Goal: Information Seeking & Learning: Learn about a topic

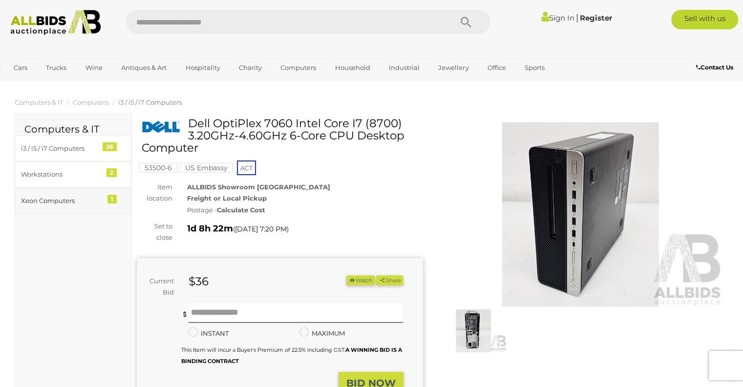
click at [60, 195] on div "Xeon Computers" at bounding box center [61, 200] width 81 height 11
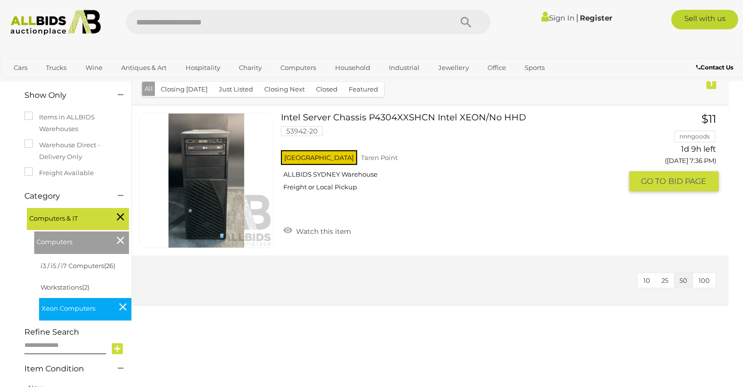
scroll to position [150, 0]
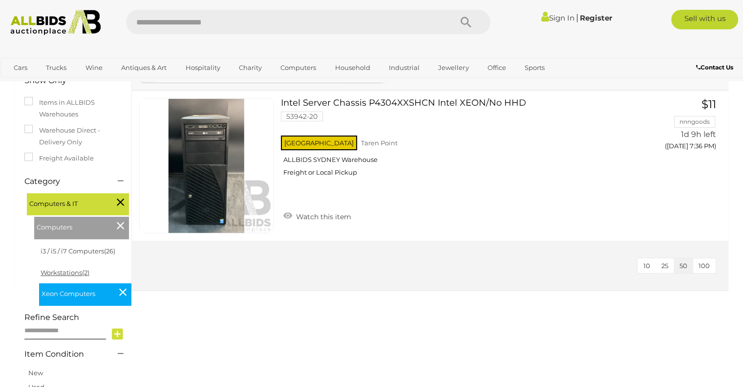
click at [86, 272] on span "(2)" at bounding box center [85, 272] width 7 height 8
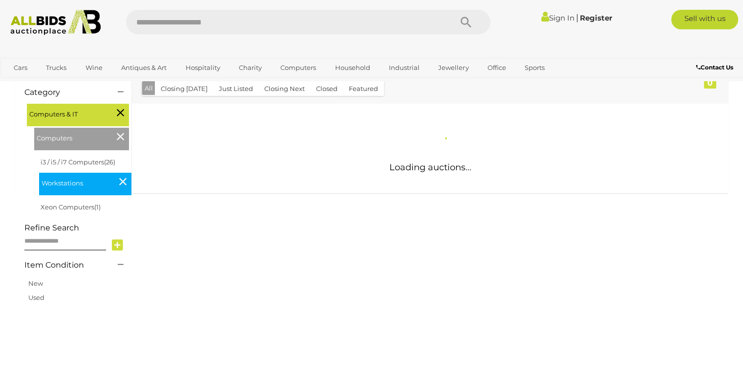
scroll to position [135, 0]
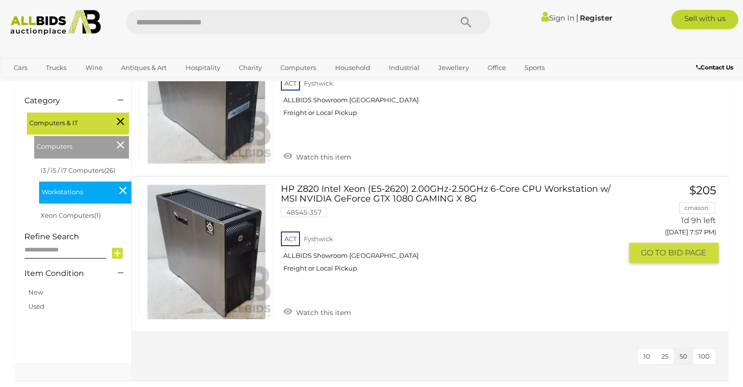
scroll to position [235, 0]
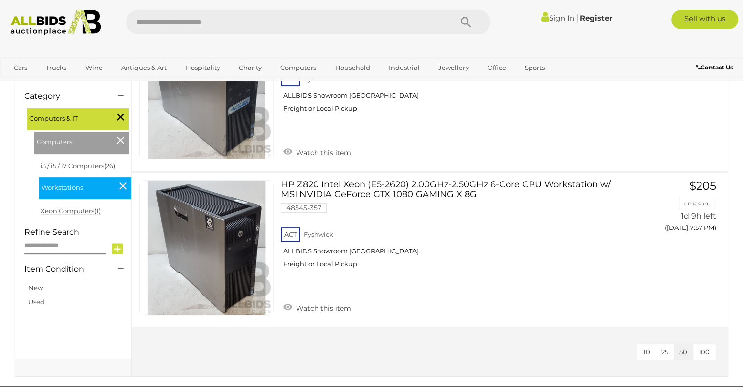
click at [77, 213] on link "Xeon Computers (1)" at bounding box center [71, 211] width 60 height 8
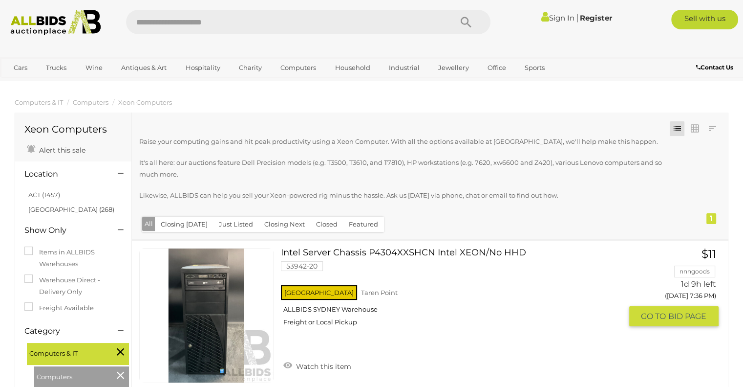
click at [218, 294] on link at bounding box center [206, 315] width 134 height 134
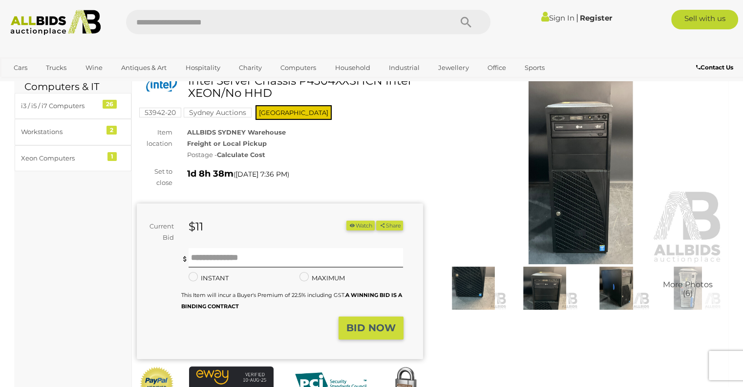
scroll to position [5, 0]
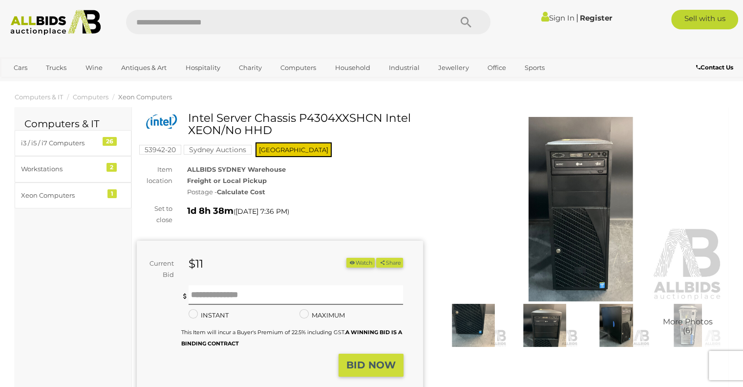
click at [534, 322] on img at bounding box center [545, 324] width 66 height 43
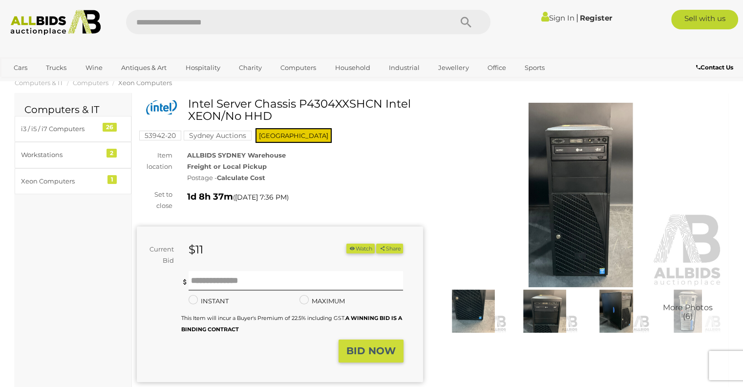
scroll to position [18, 0]
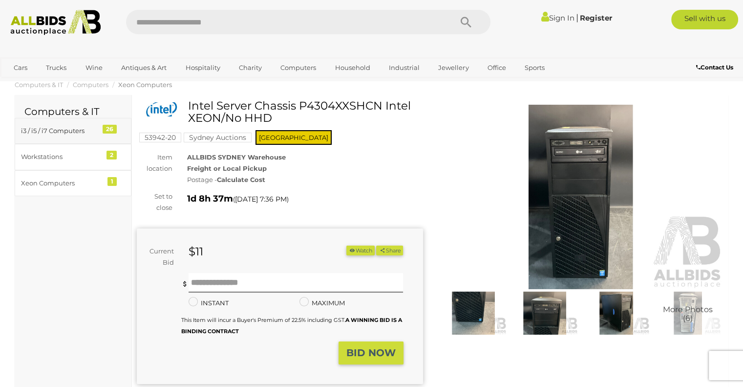
click at [53, 131] on div "i3 / i5 / i7 Computers" at bounding box center [61, 130] width 81 height 11
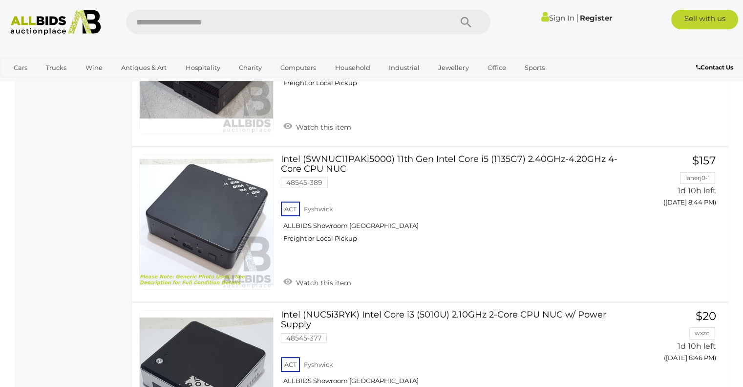
scroll to position [3801, 0]
